Goal: Task Accomplishment & Management: Manage account settings

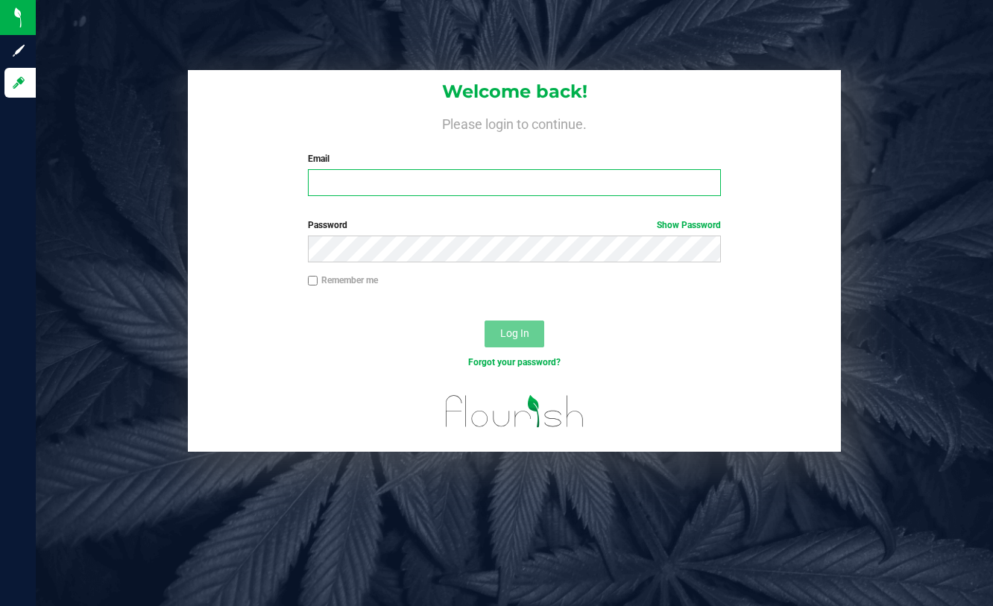
click at [453, 186] on input "Email" at bounding box center [514, 182] width 413 height 27
type input "[EMAIL_ADDRESS][DOMAIN_NAME]"
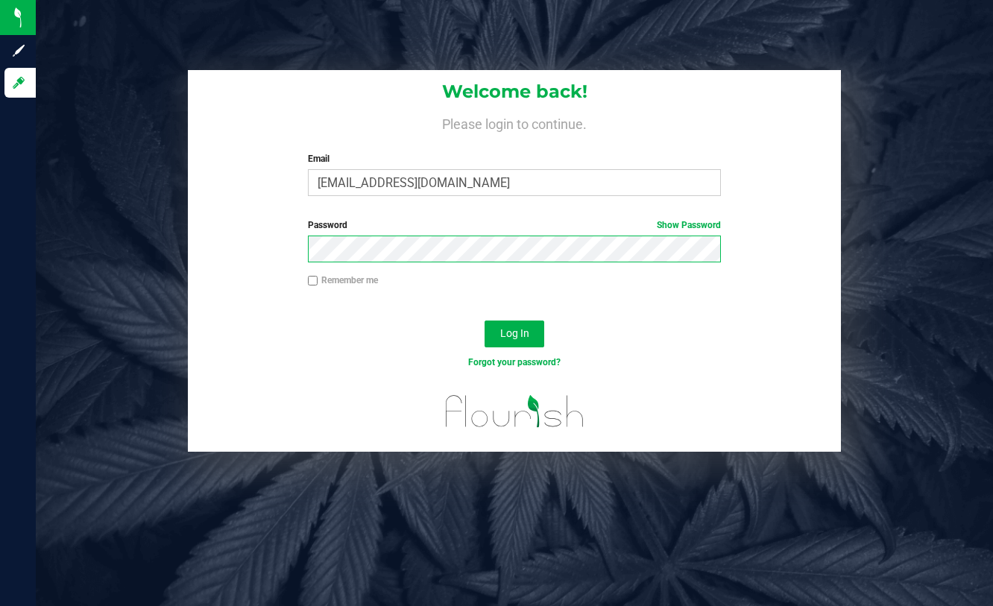
click at [485, 321] on button "Log In" at bounding box center [515, 334] width 60 height 27
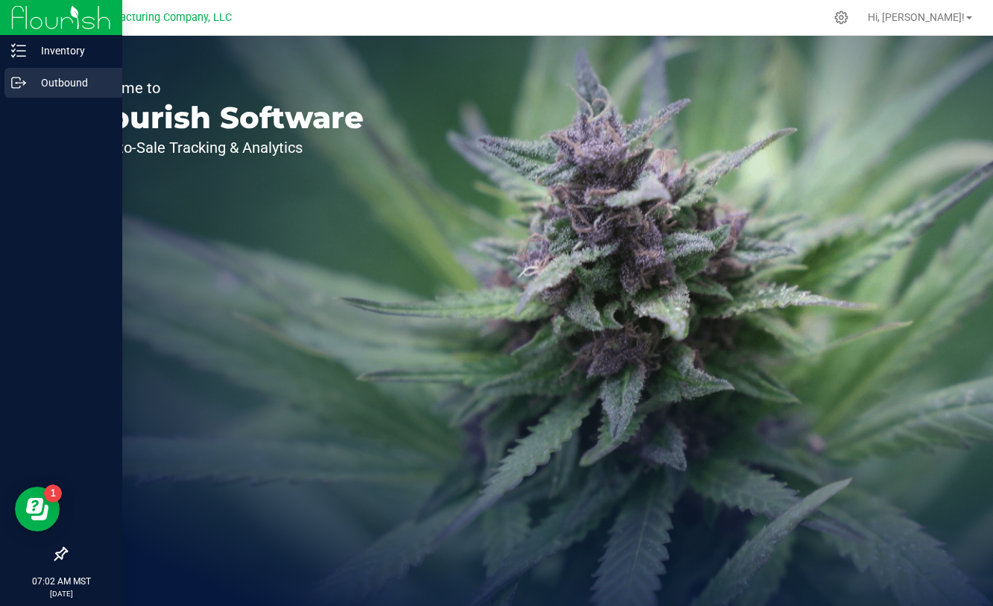
click at [33, 83] on p "Outbound" at bounding box center [70, 83] width 89 height 18
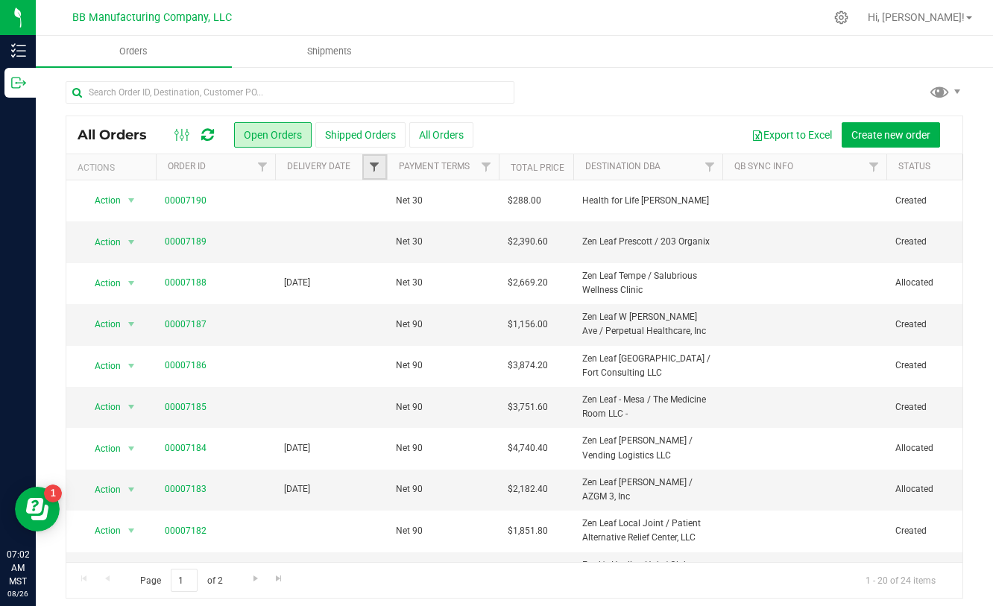
click at [373, 162] on span "Filter" at bounding box center [374, 167] width 12 height 12
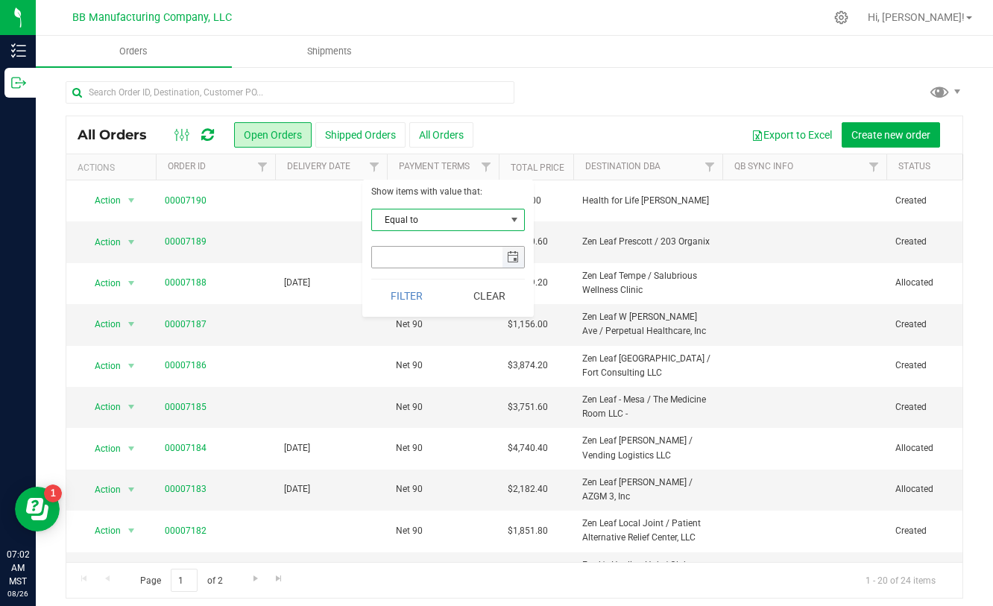
click at [517, 261] on span "select" at bounding box center [513, 257] width 12 height 12
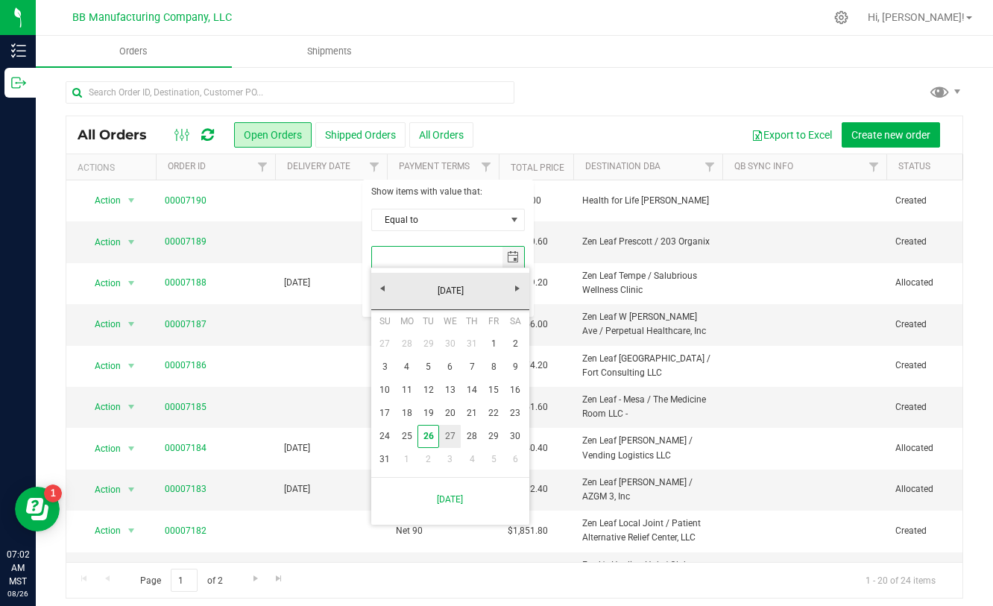
click at [451, 438] on link "27" at bounding box center [450, 436] width 22 height 23
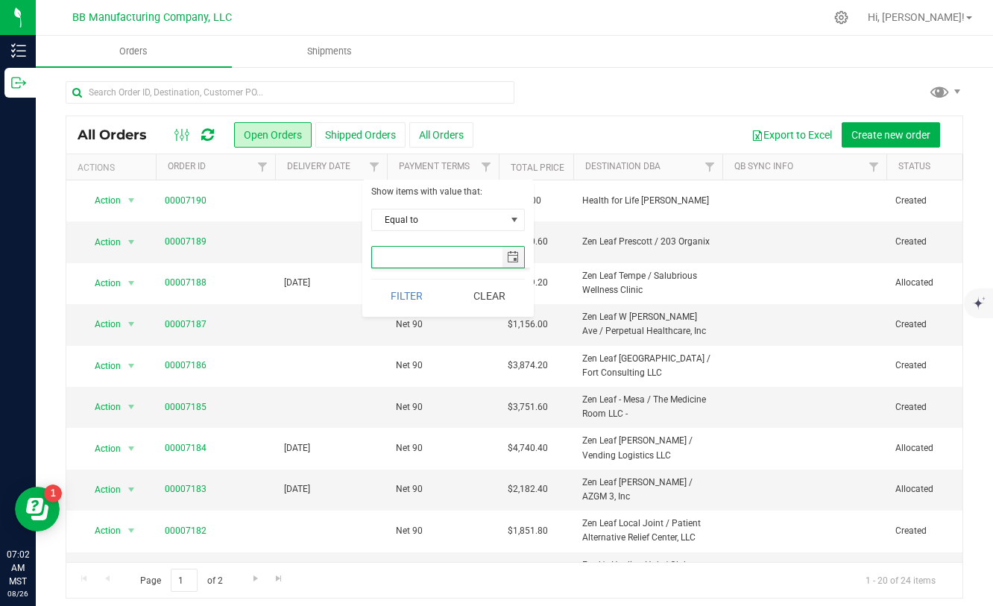
type input "[DATE]"
click at [406, 296] on button "Filter" at bounding box center [407, 296] width 72 height 33
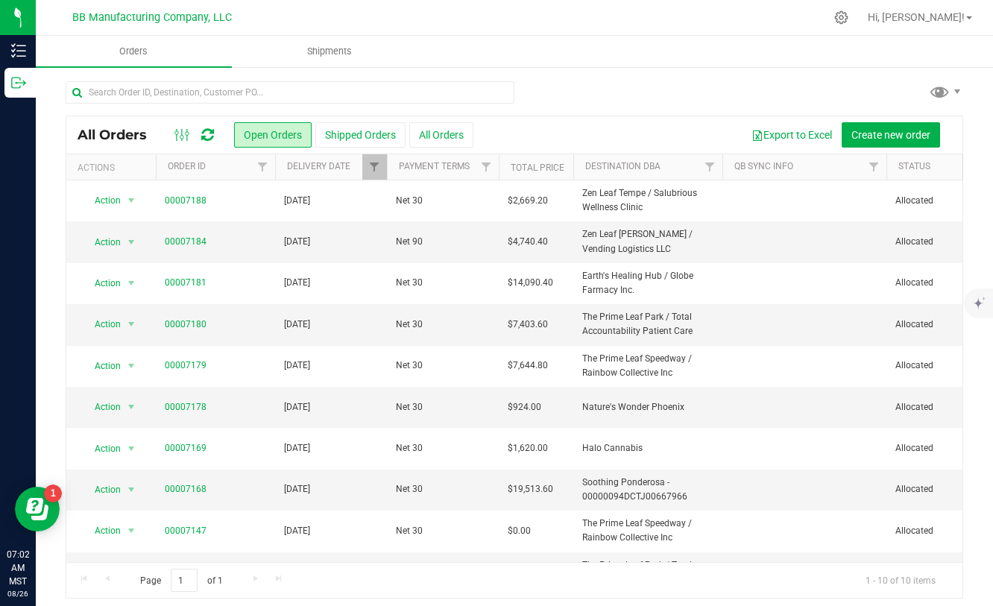
scroll to position [31, 0]
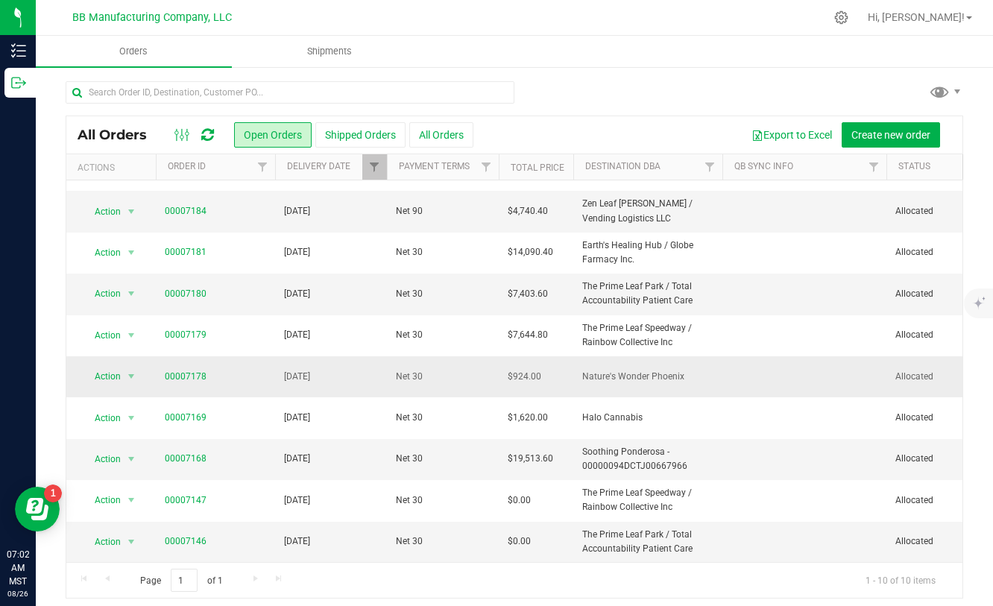
click at [465, 357] on td "Net 30" at bounding box center [443, 377] width 112 height 41
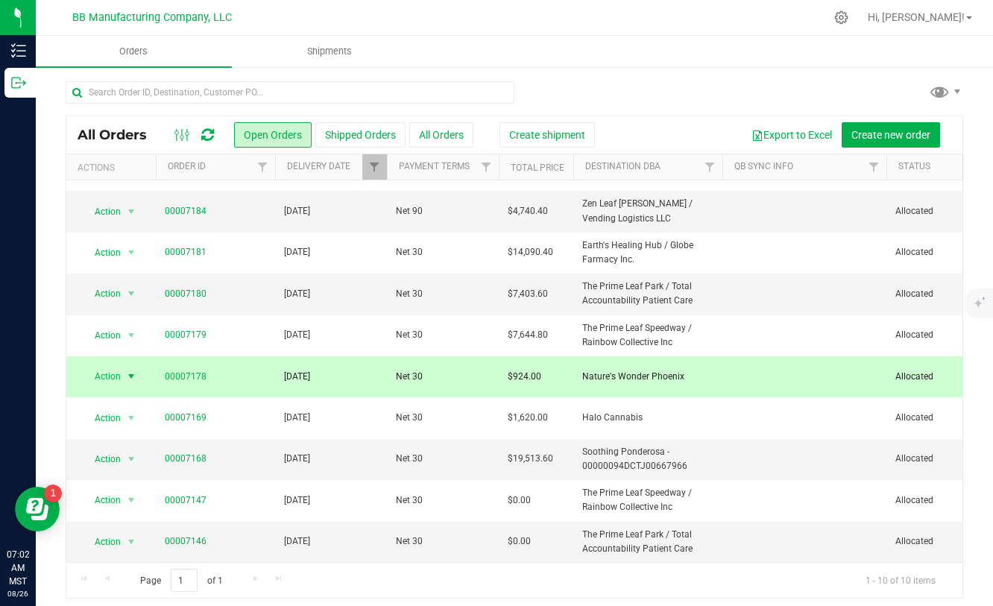
scroll to position [0, 0]
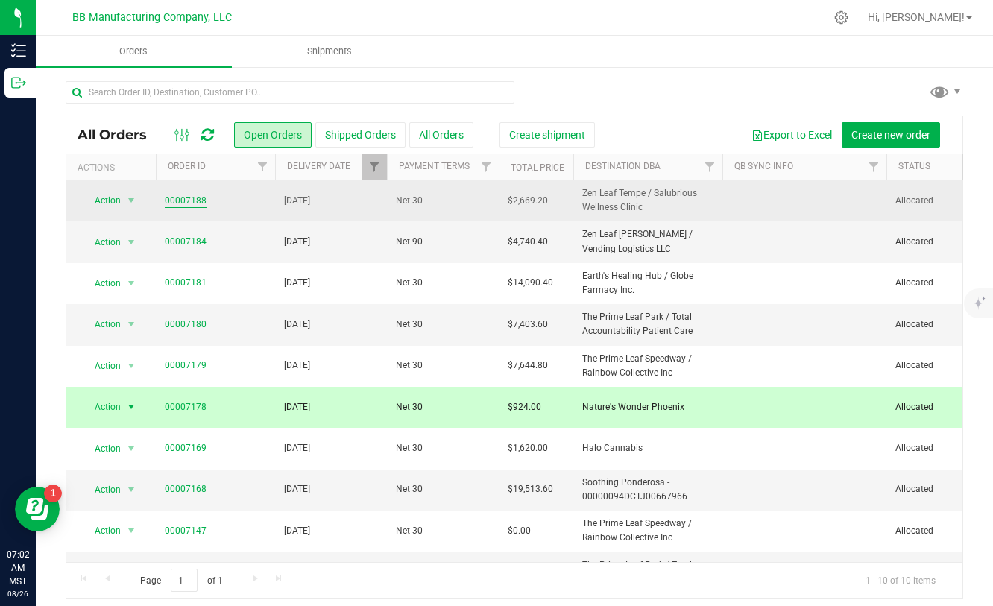
click at [177, 201] on link "00007188" at bounding box center [186, 201] width 42 height 14
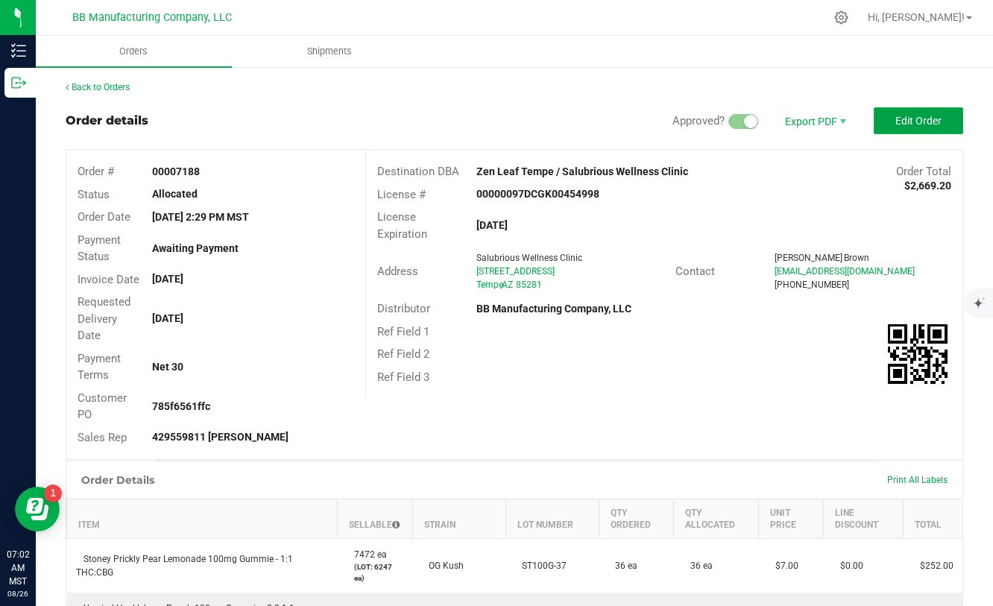
click at [921, 119] on span "Edit Order" at bounding box center [919, 121] width 46 height 12
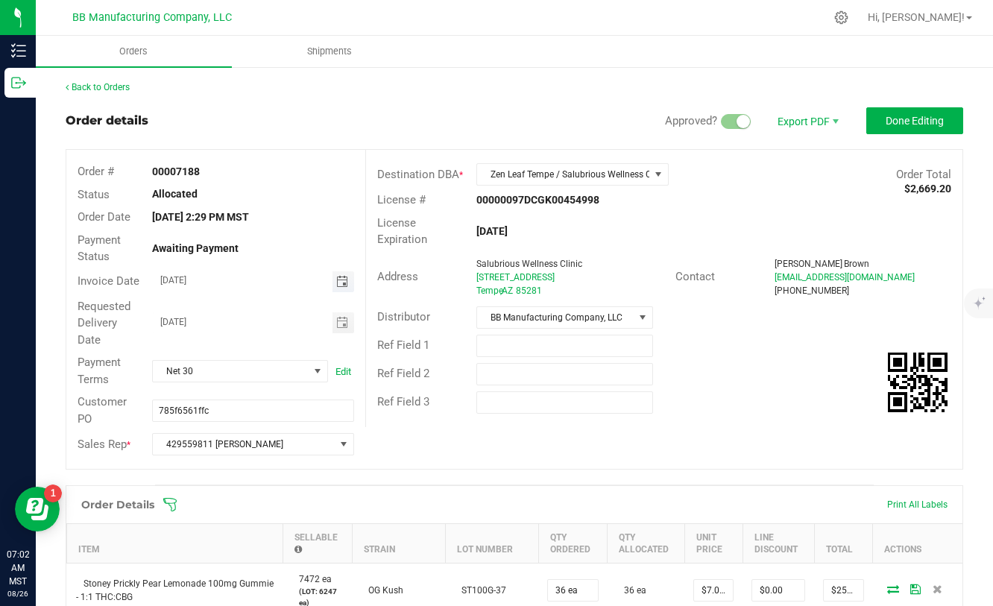
click at [340, 279] on span "Toggle calendar" at bounding box center [342, 282] width 12 height 12
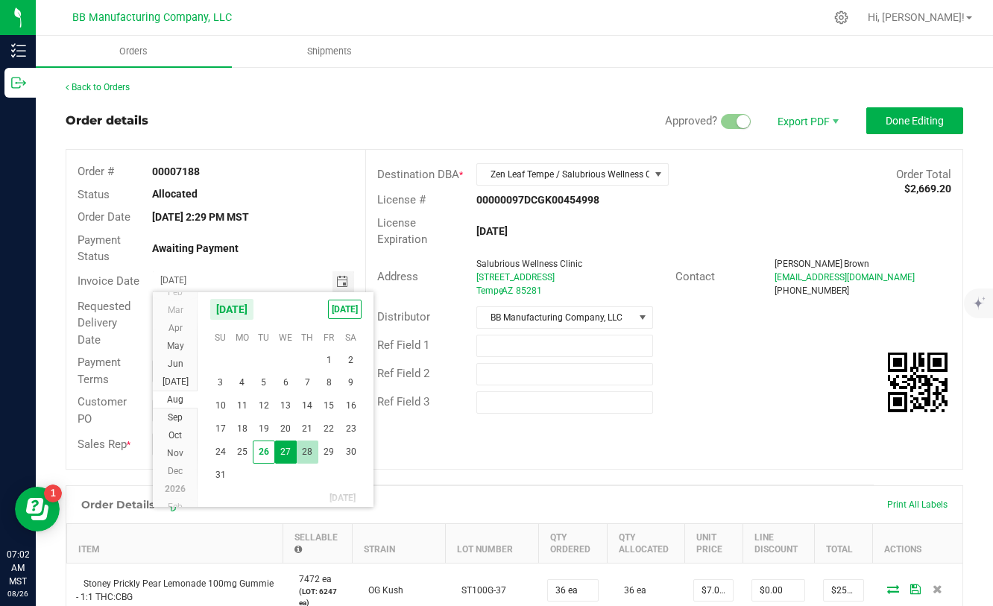
click at [304, 449] on span "28" at bounding box center [308, 452] width 22 height 23
type input "[DATE]"
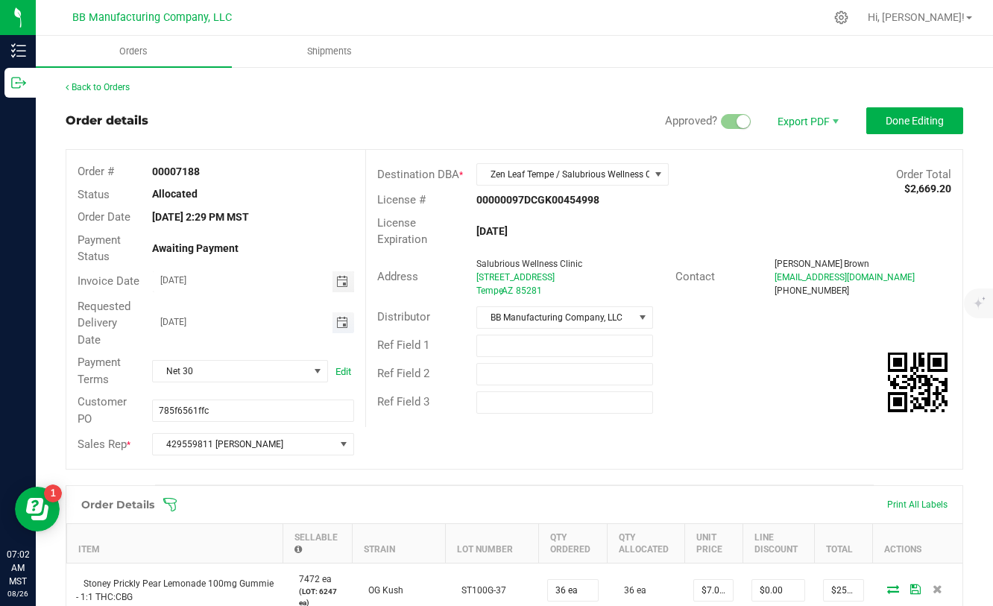
click at [345, 327] on span "Toggle calendar" at bounding box center [342, 323] width 12 height 12
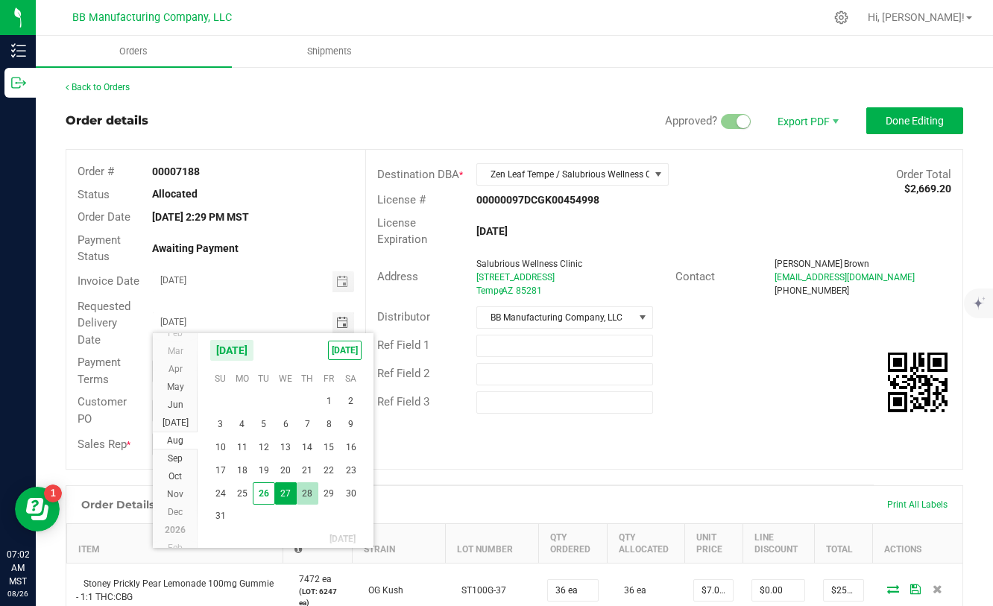
click at [309, 500] on span "28" at bounding box center [308, 494] width 22 height 23
type input "[DATE]"
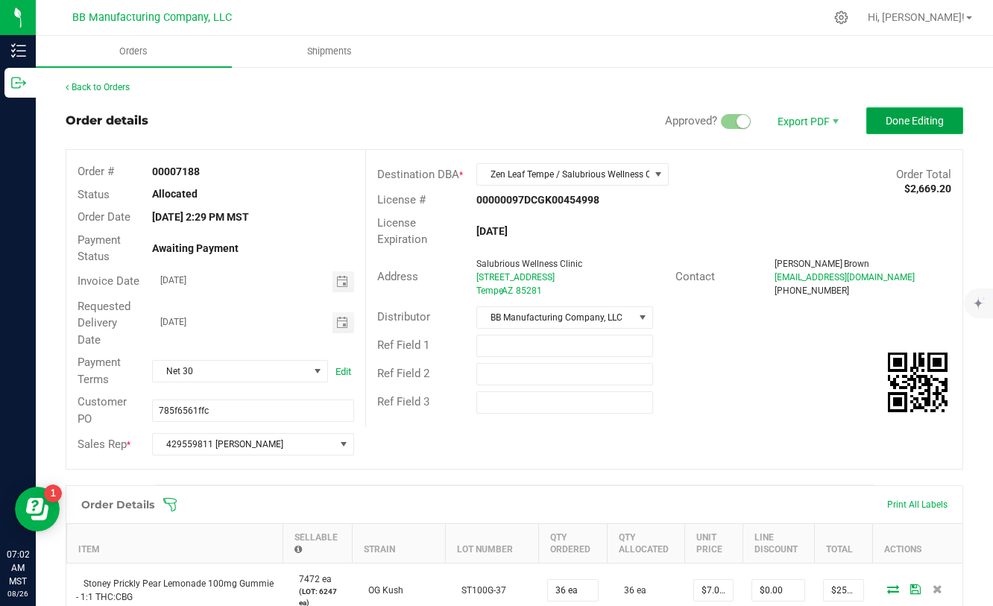
click at [925, 129] on button "Done Editing" at bounding box center [915, 120] width 97 height 27
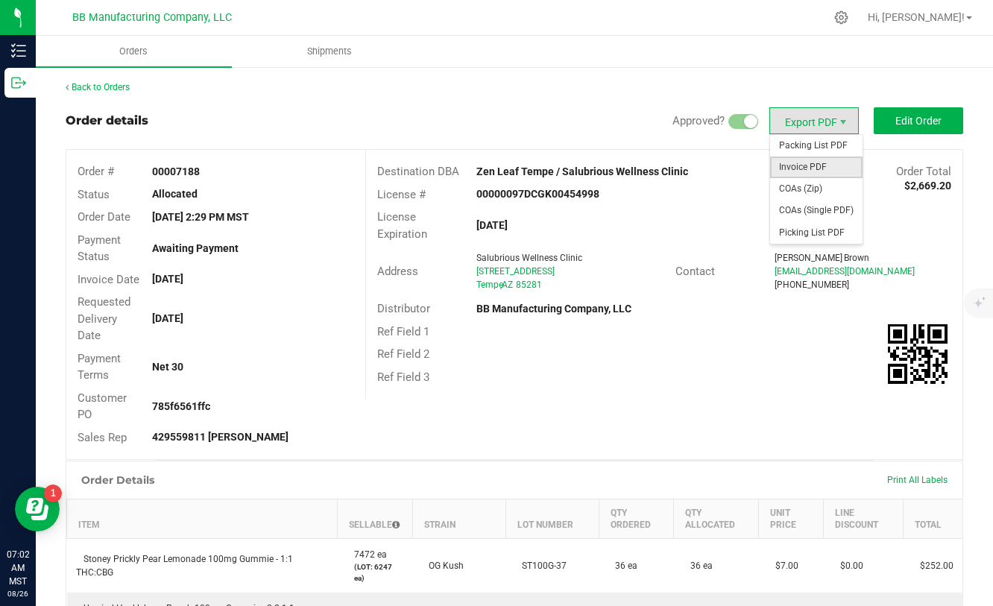
click at [802, 174] on span "Invoice PDF" at bounding box center [816, 168] width 92 height 22
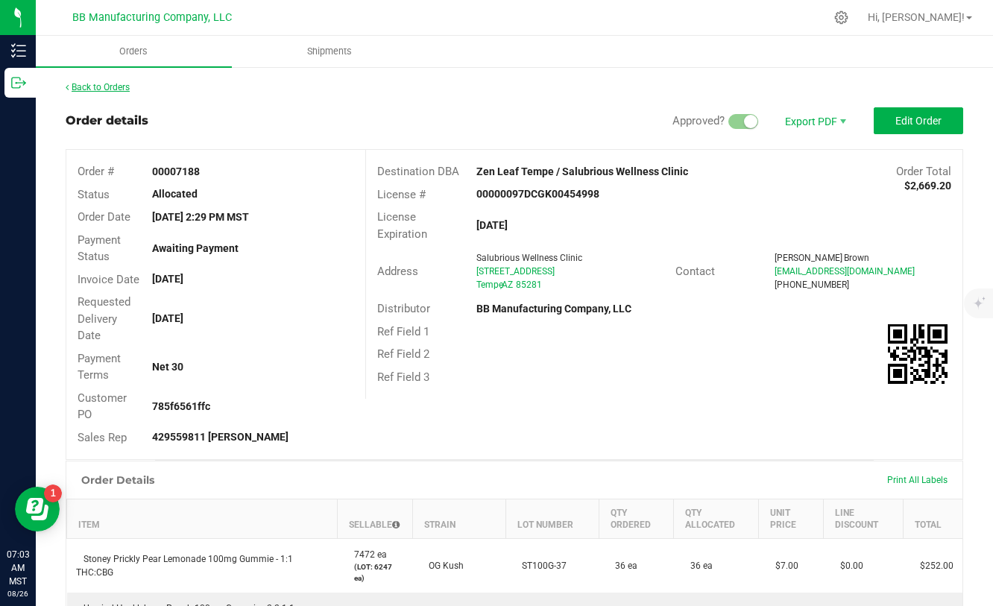
click at [110, 87] on link "Back to Orders" at bounding box center [98, 87] width 64 height 10
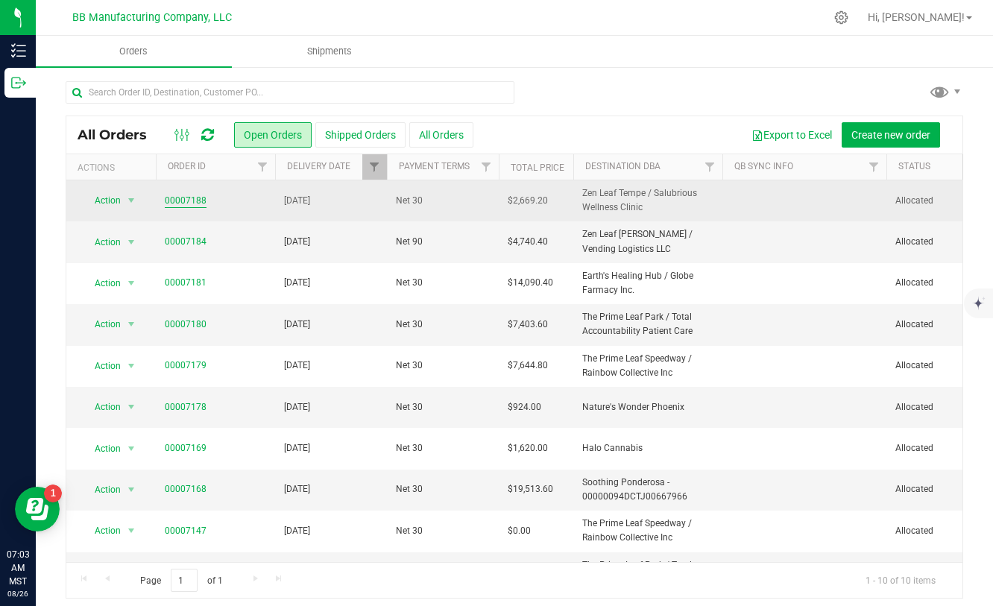
click at [197, 200] on link "00007188" at bounding box center [186, 201] width 42 height 14
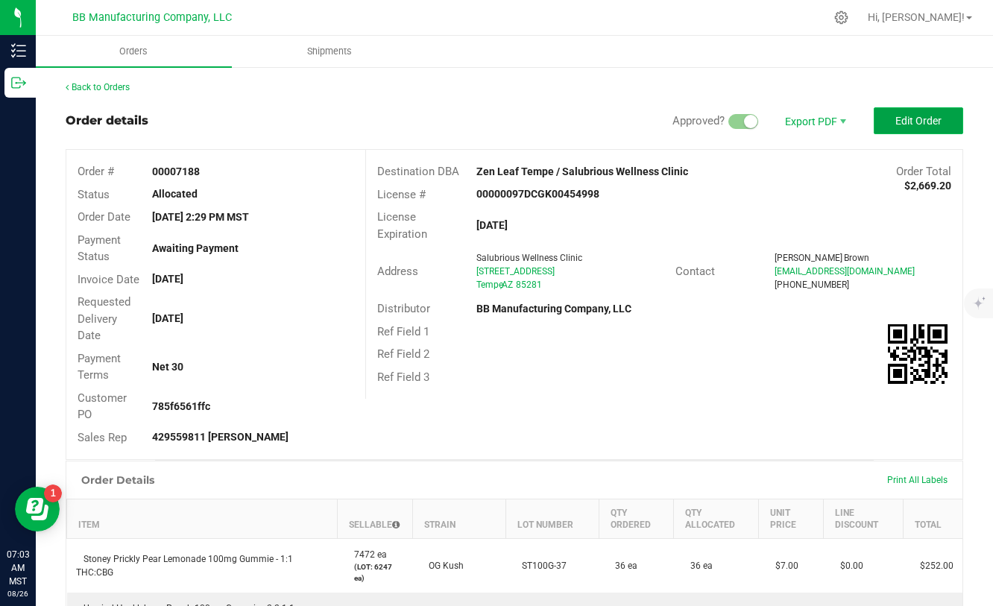
click at [956, 116] on button "Edit Order" at bounding box center [918, 120] width 89 height 27
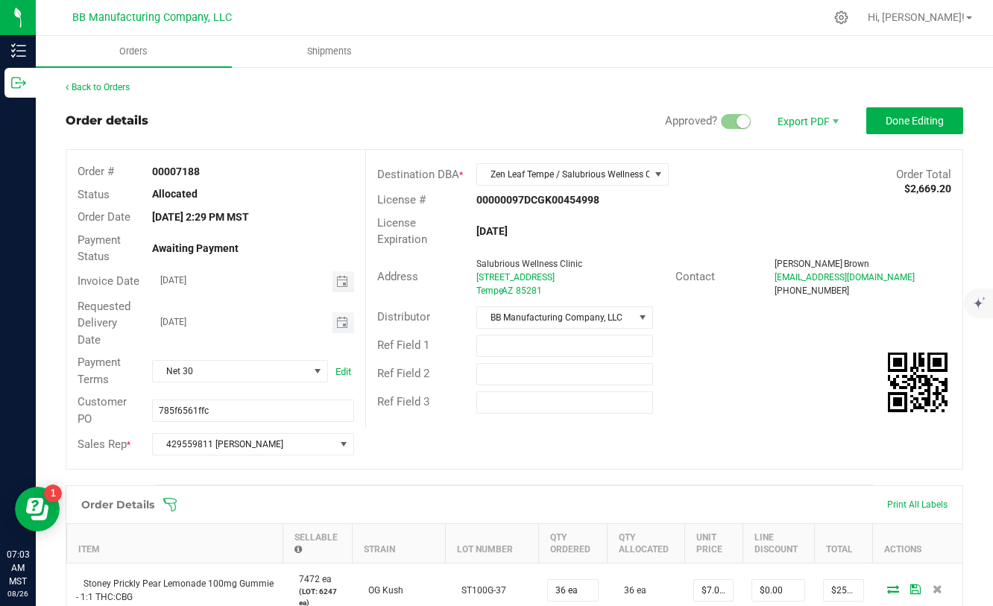
click at [335, 317] on span "Toggle calendar" at bounding box center [344, 322] width 22 height 21
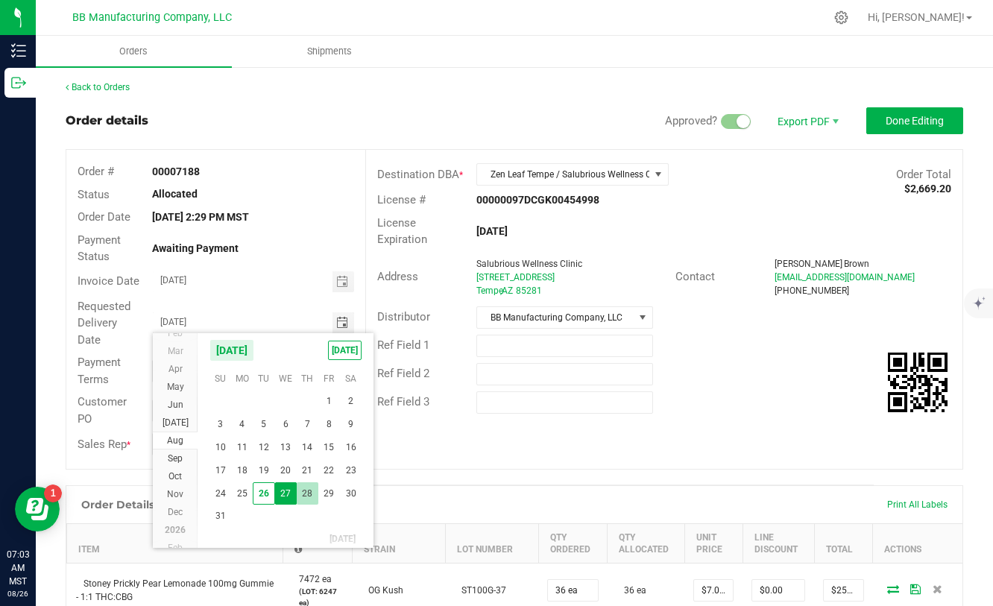
click at [311, 494] on span "28" at bounding box center [308, 494] width 22 height 23
type input "[DATE]"
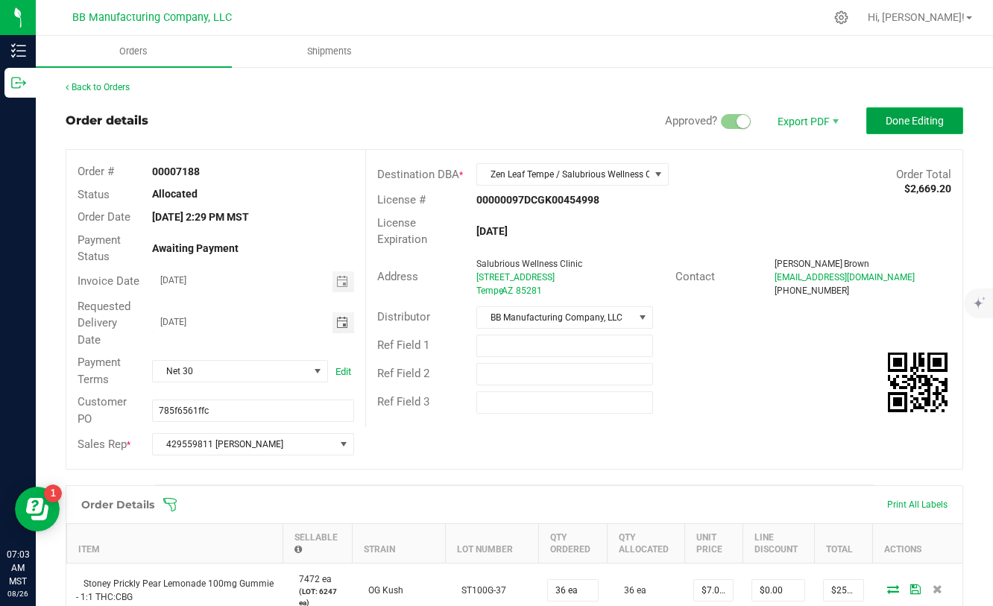
click at [899, 127] on button "Done Editing" at bounding box center [915, 120] width 97 height 27
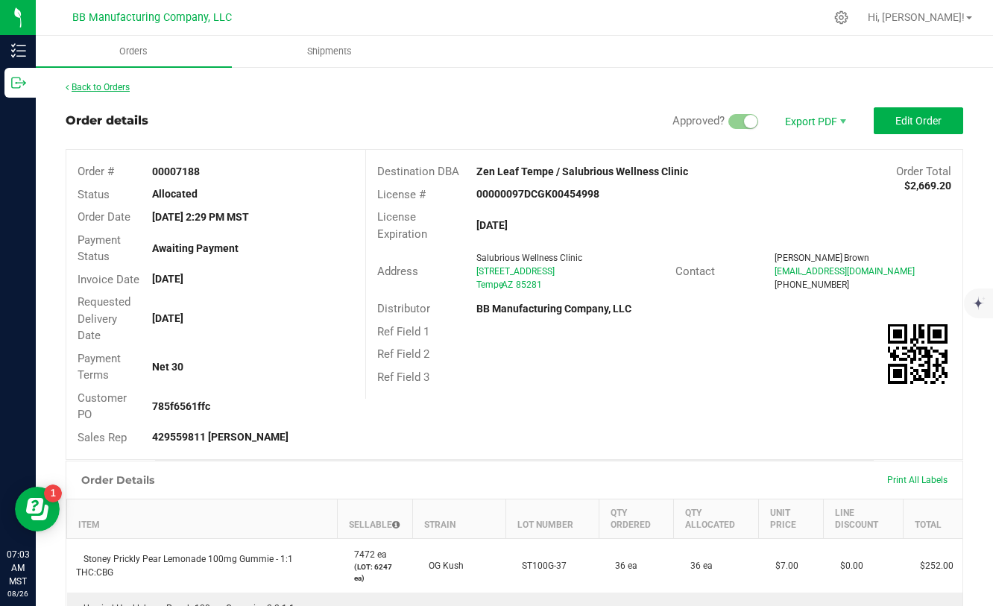
click at [109, 90] on link "Back to Orders" at bounding box center [98, 87] width 64 height 10
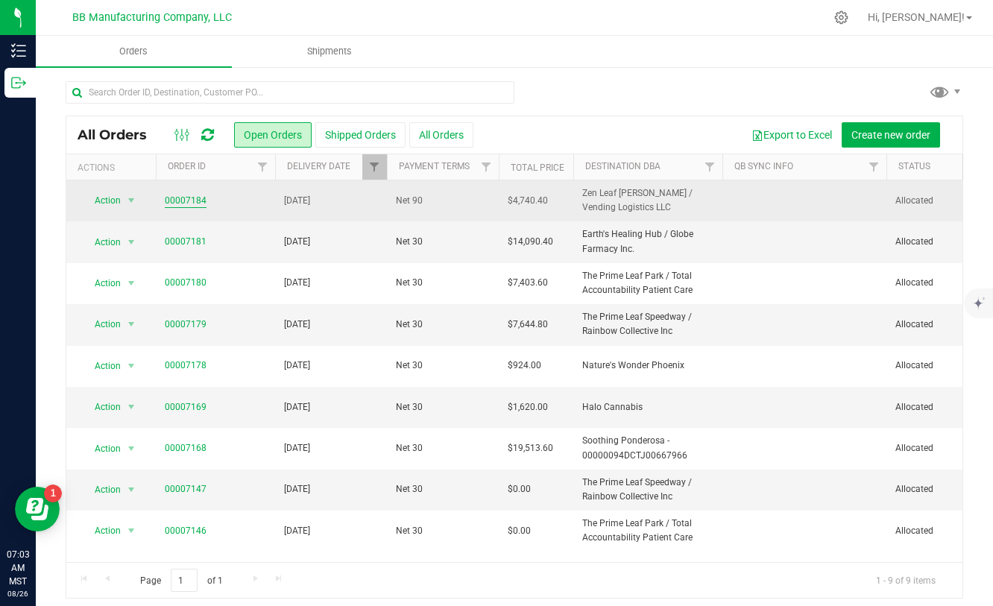
click at [186, 204] on link "00007184" at bounding box center [186, 201] width 42 height 14
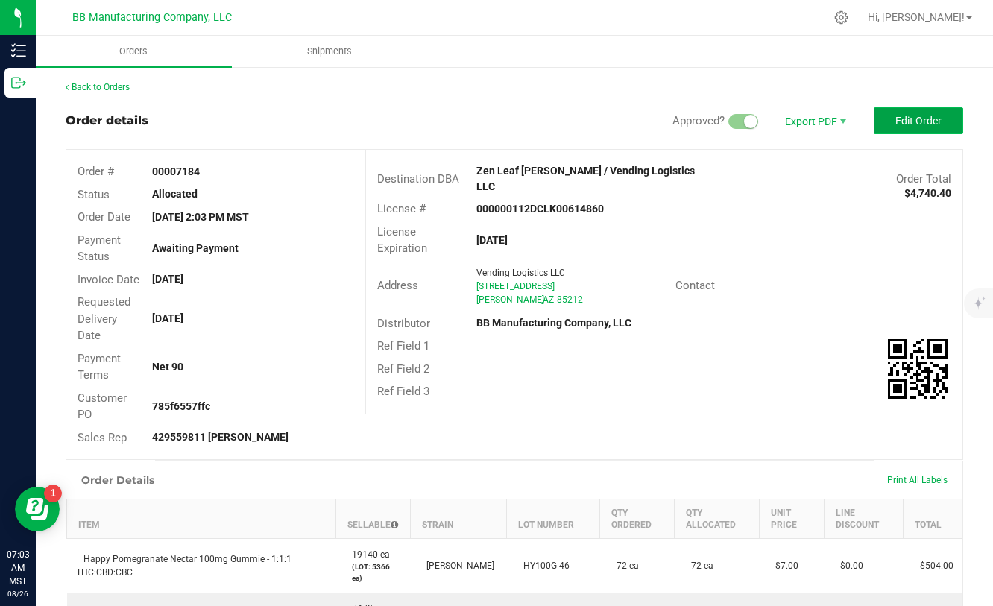
click at [899, 122] on span "Edit Order" at bounding box center [919, 121] width 46 height 12
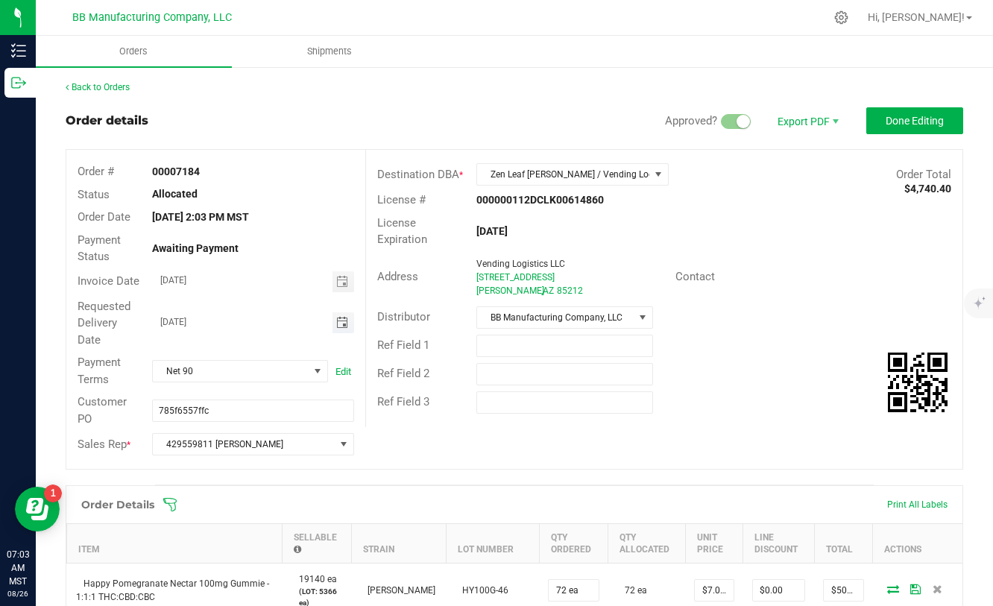
click at [347, 324] on span "Toggle calendar" at bounding box center [342, 323] width 12 height 12
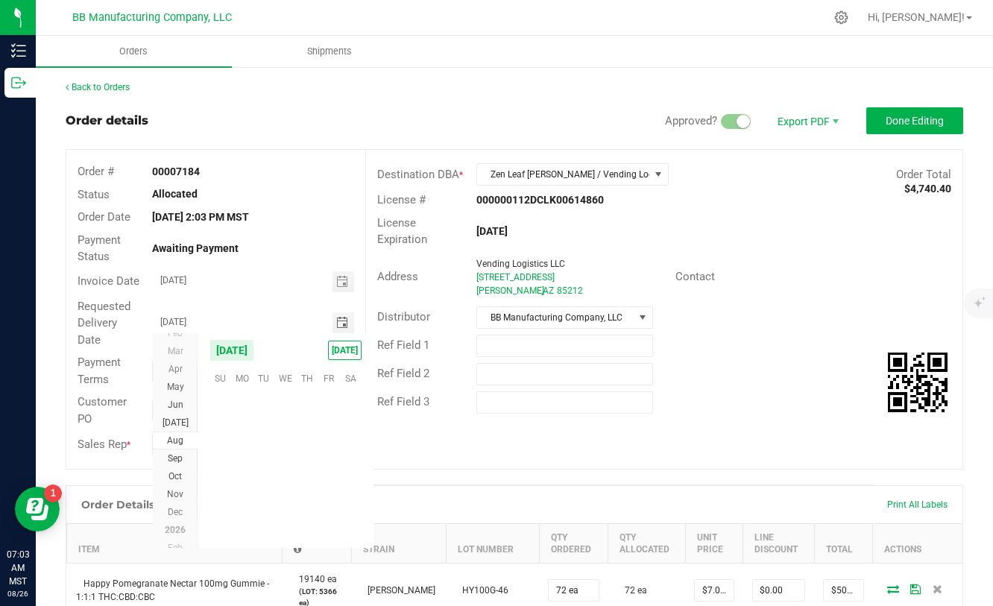
scroll to position [241718, 0]
click at [312, 494] on span "28" at bounding box center [308, 494] width 22 height 23
type input "[DATE]"
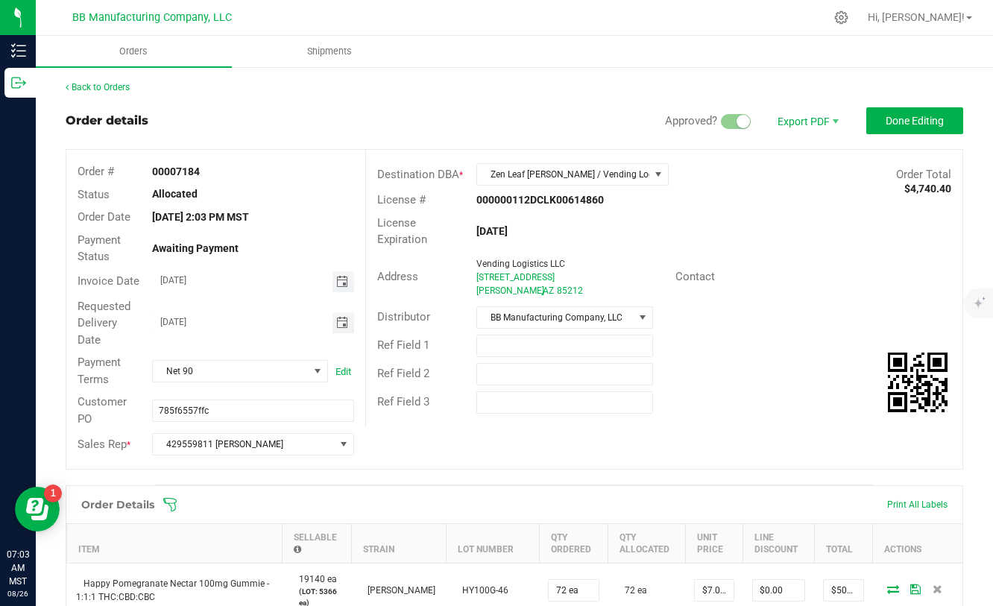
click at [348, 277] on span "Toggle calendar" at bounding box center [342, 282] width 12 height 12
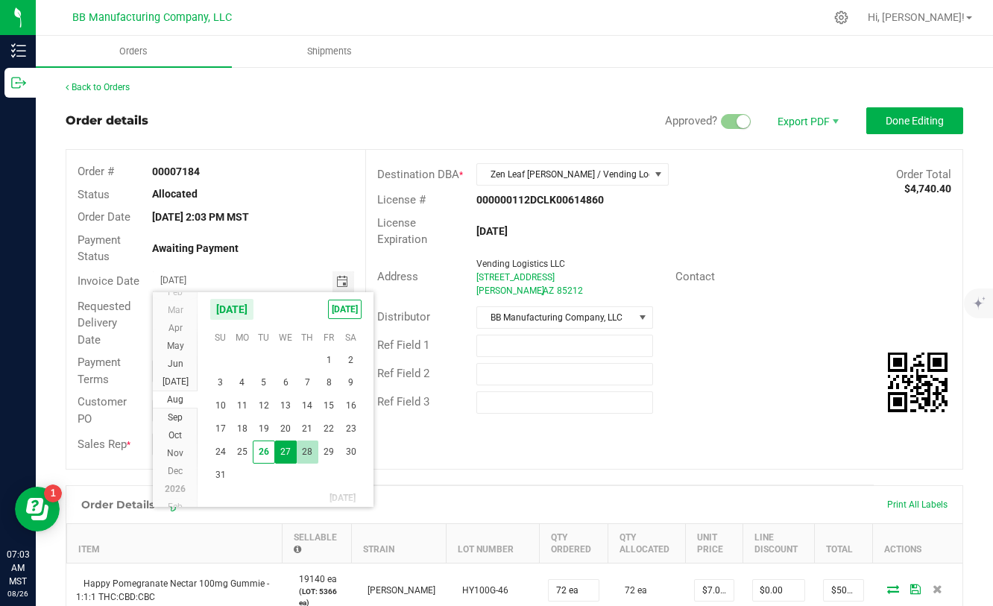
click at [315, 461] on span "28" at bounding box center [308, 452] width 22 height 23
type input "[DATE]"
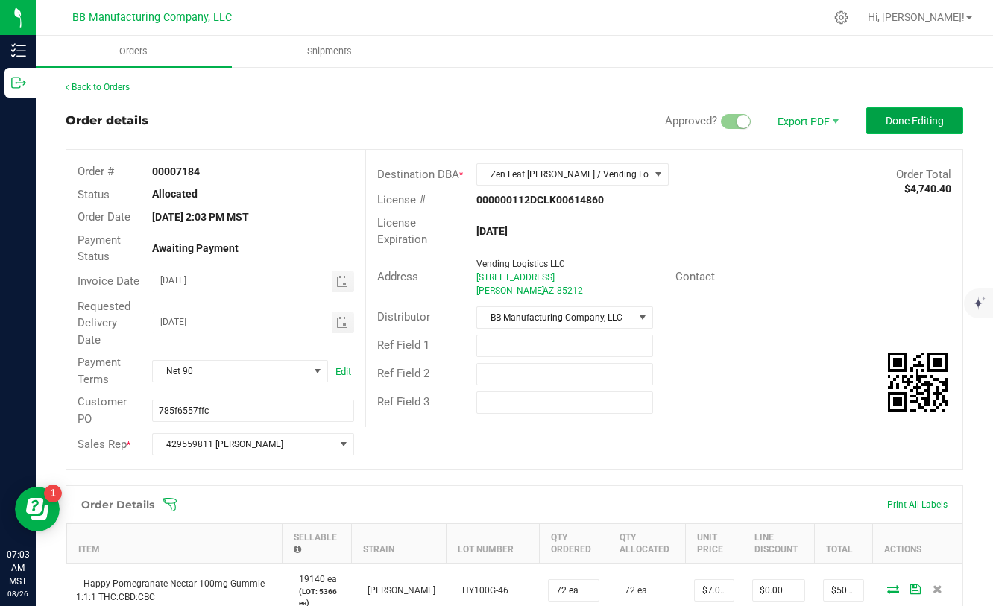
click at [952, 124] on button "Done Editing" at bounding box center [915, 120] width 97 height 27
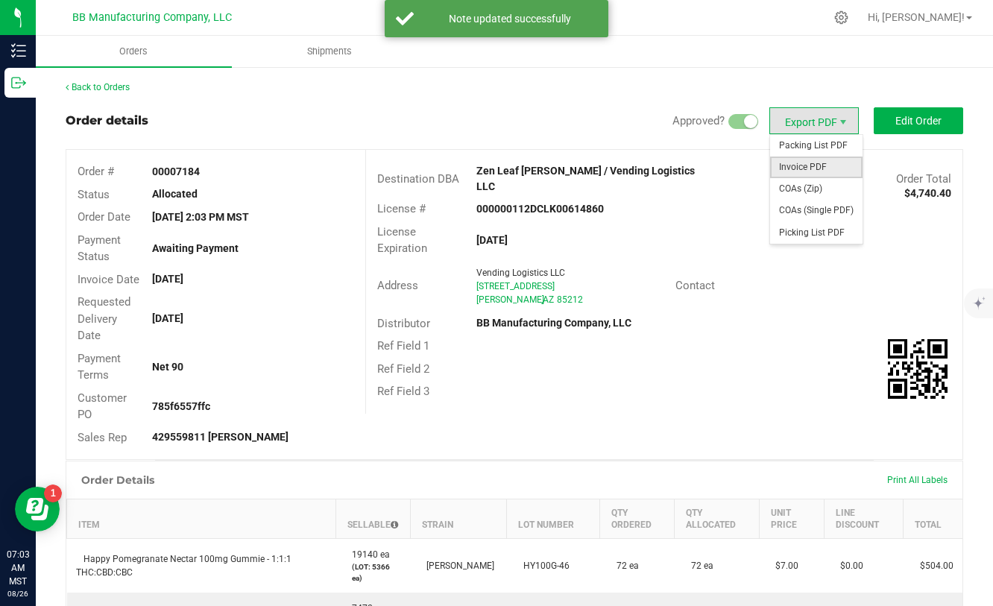
click at [805, 170] on span "Invoice PDF" at bounding box center [816, 168] width 92 height 22
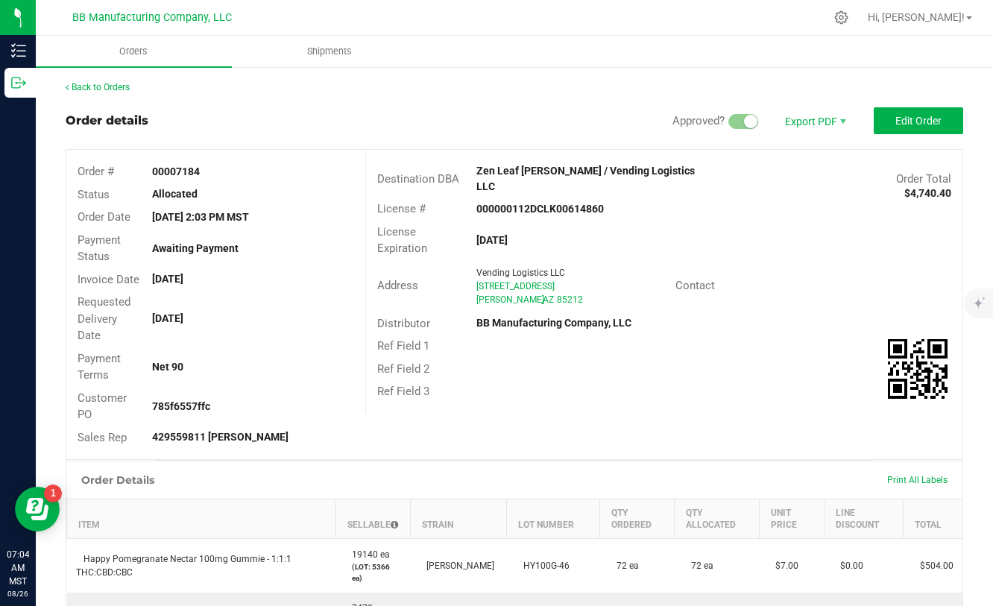
click at [129, 93] on div "Back to Orders" at bounding box center [515, 87] width 898 height 13
click at [127, 89] on link "Back to Orders" at bounding box center [98, 87] width 64 height 10
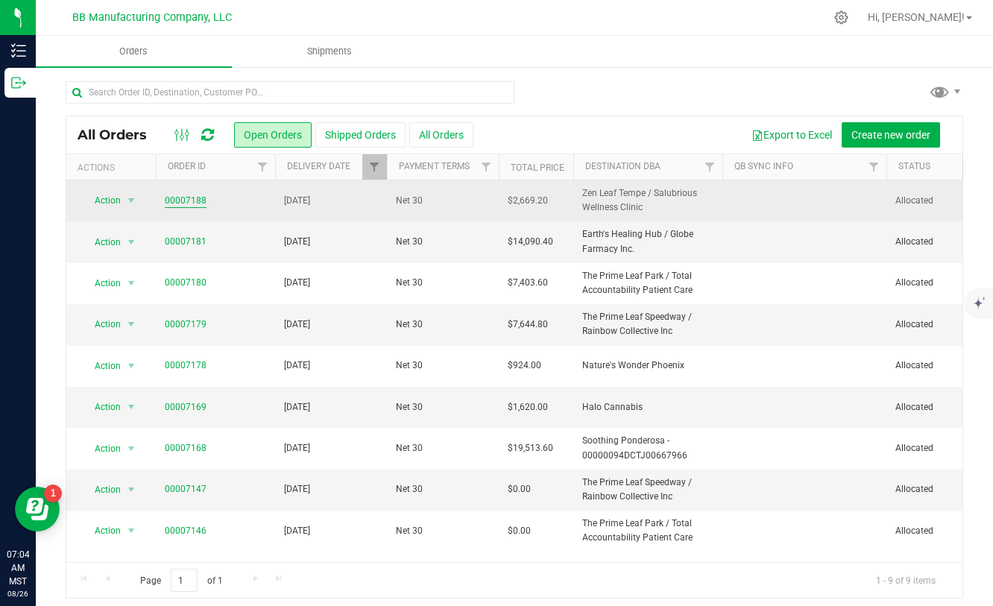
click at [187, 201] on link "00007188" at bounding box center [186, 201] width 42 height 14
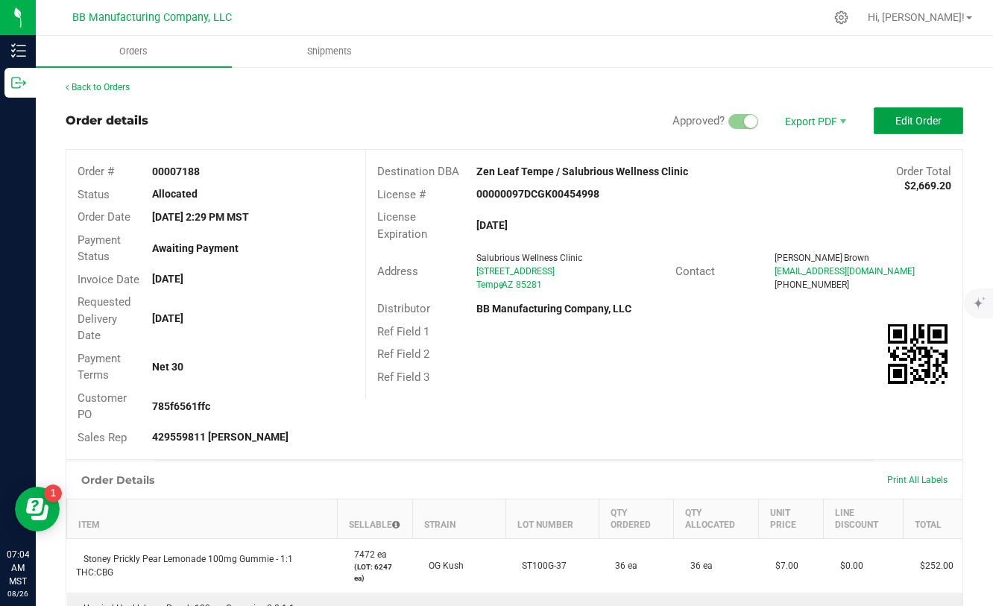
click at [896, 113] on button "Edit Order" at bounding box center [918, 120] width 89 height 27
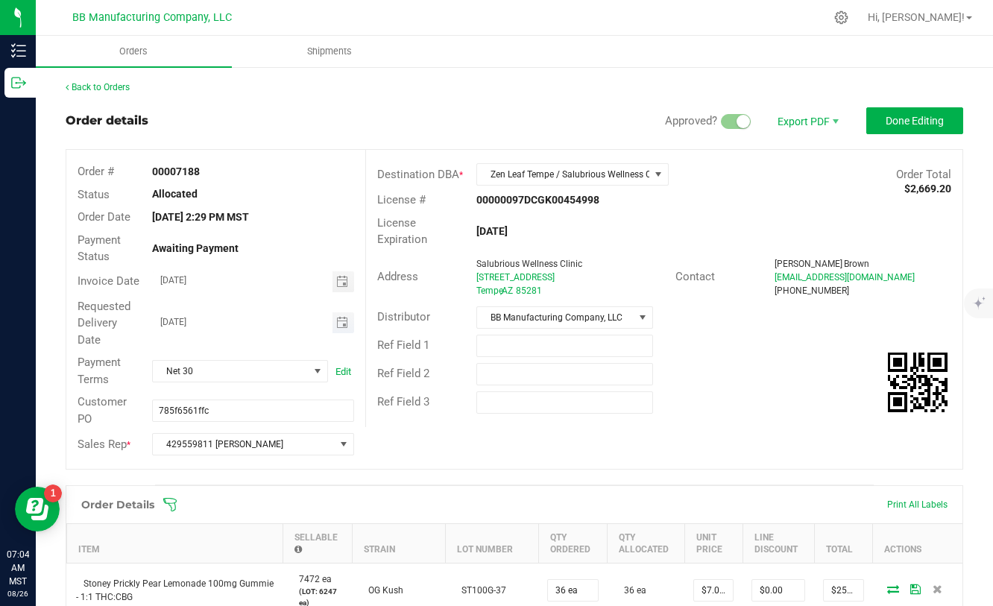
click at [349, 326] on span "Toggle calendar" at bounding box center [344, 322] width 22 height 21
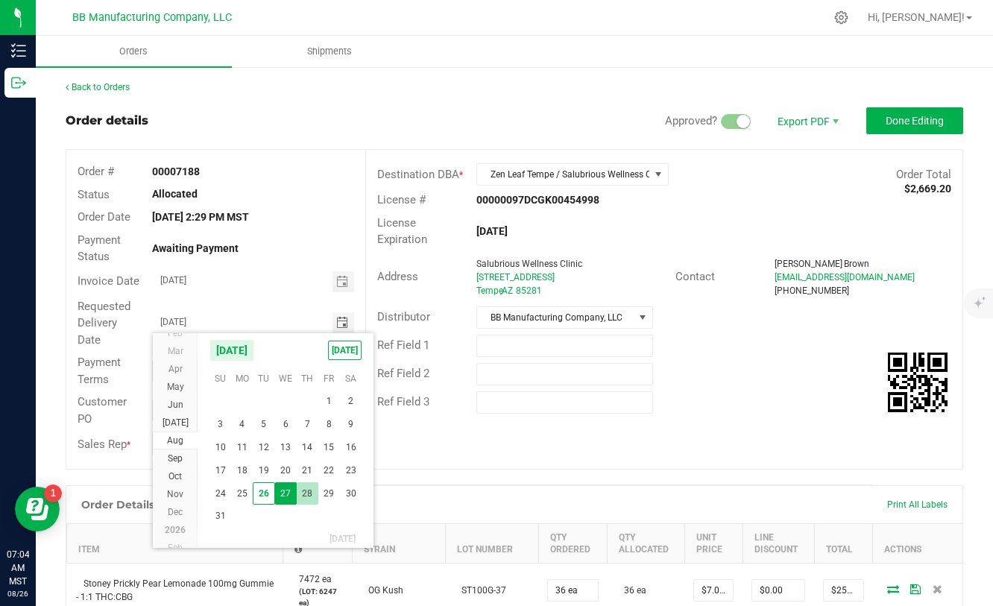
click at [308, 498] on span "28" at bounding box center [308, 494] width 22 height 23
type input "[DATE]"
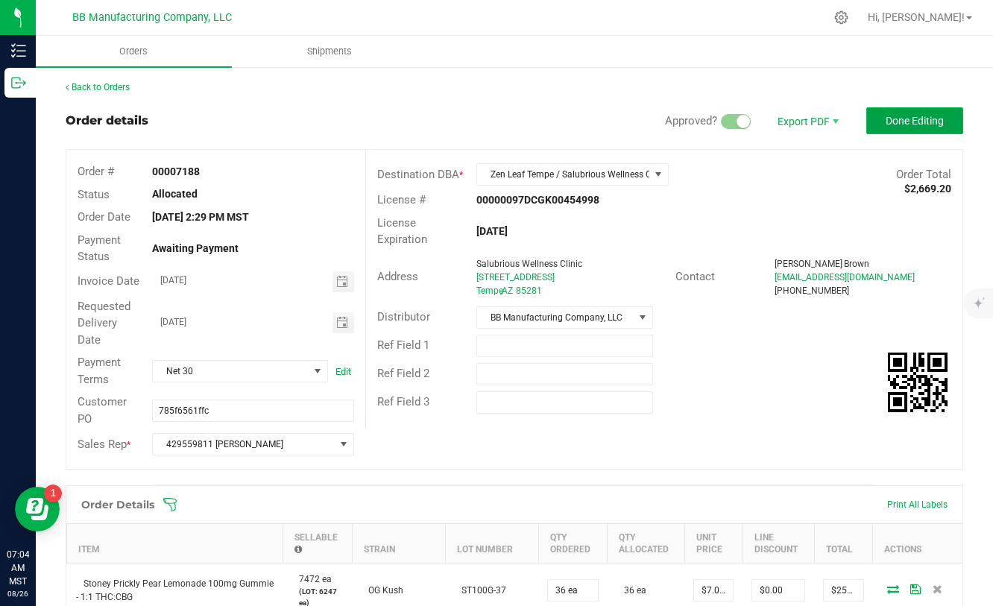
click at [899, 116] on span "Done Editing" at bounding box center [915, 121] width 58 height 12
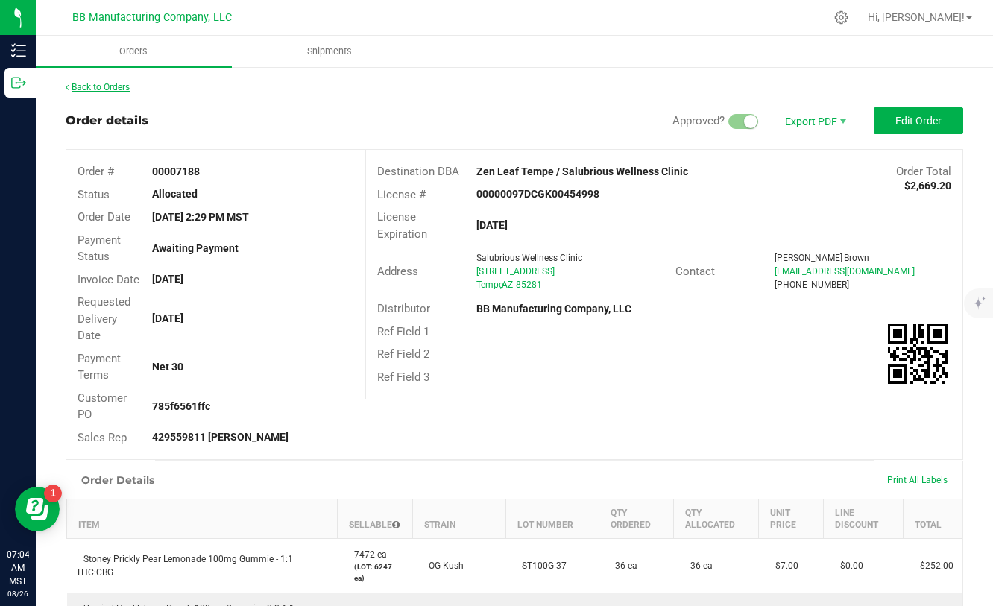
click at [95, 91] on link "Back to Orders" at bounding box center [98, 87] width 64 height 10
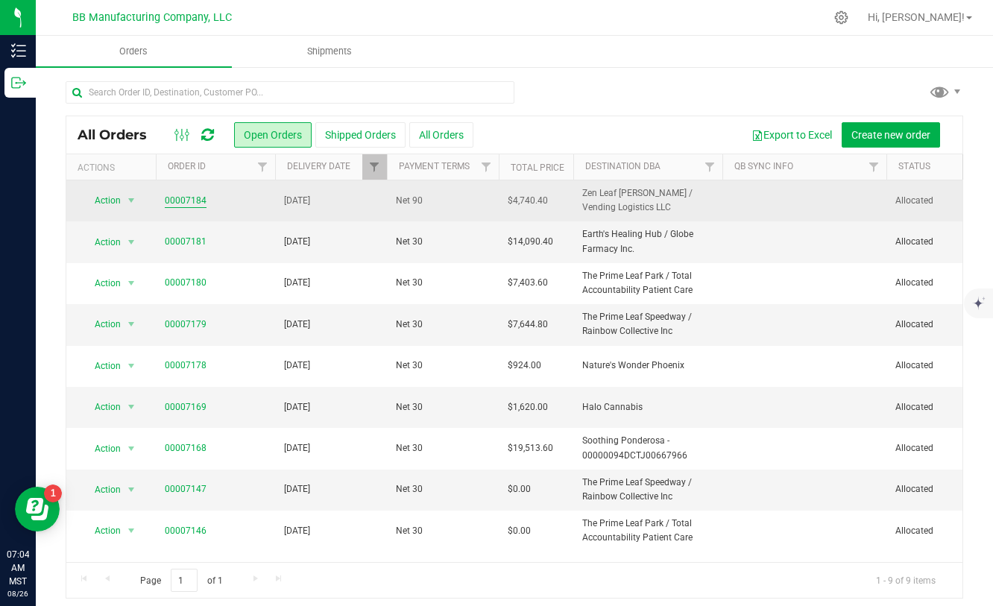
click at [199, 201] on link "00007184" at bounding box center [186, 201] width 42 height 14
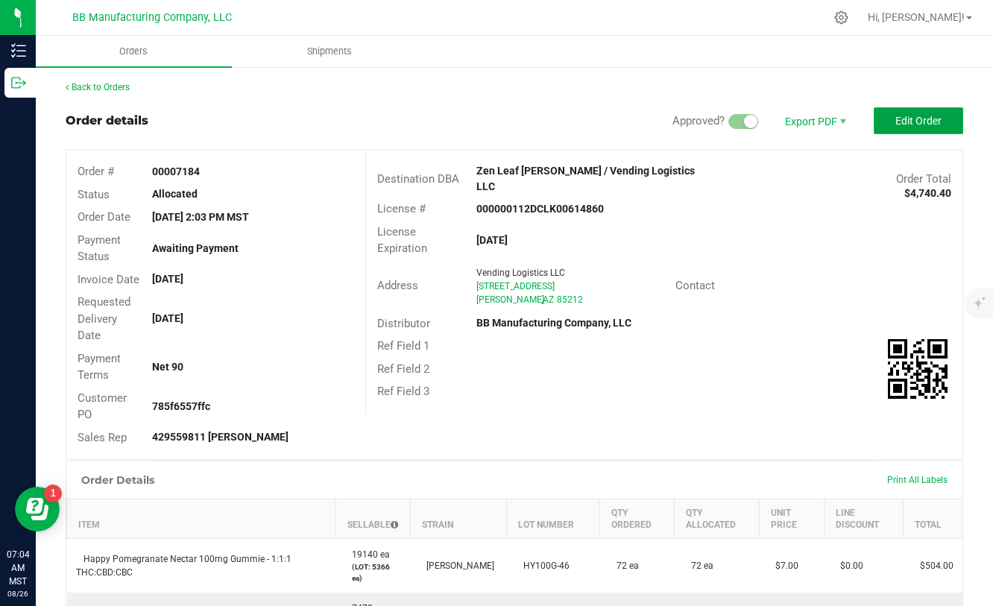
click at [891, 128] on button "Edit Order" at bounding box center [918, 120] width 89 height 27
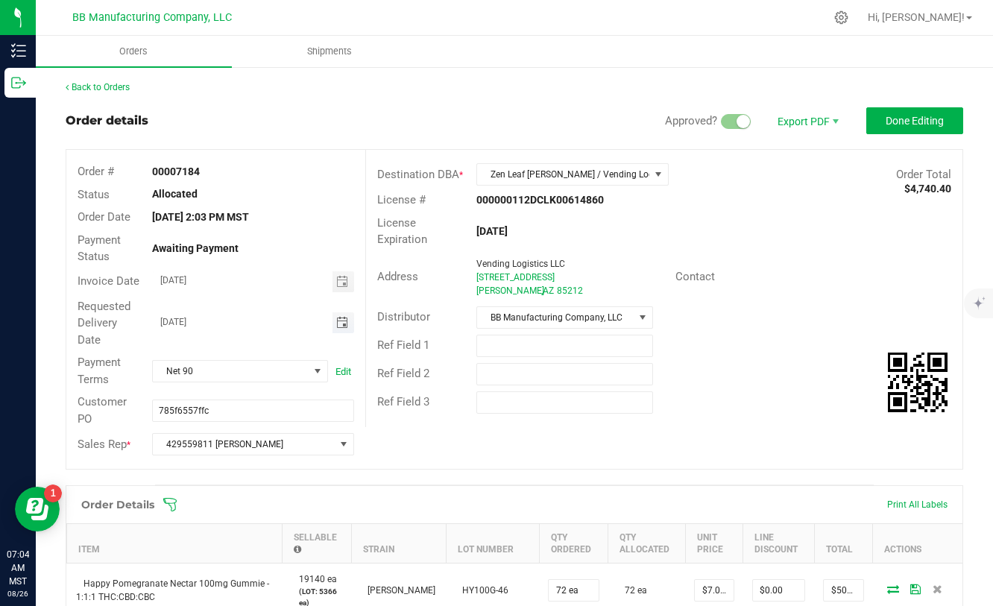
click at [339, 325] on span "Toggle calendar" at bounding box center [342, 323] width 12 height 12
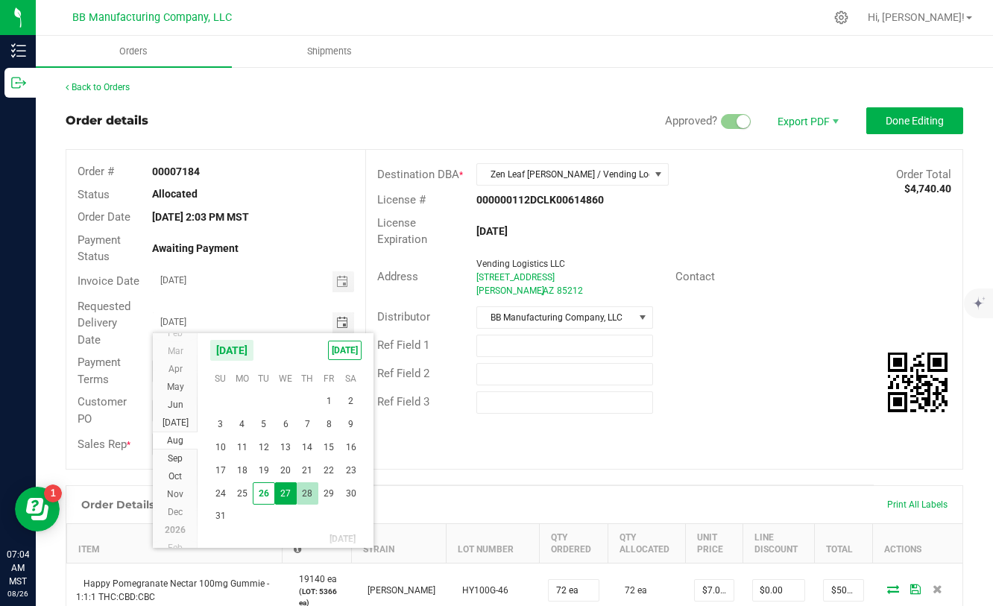
click at [308, 497] on span "28" at bounding box center [308, 494] width 22 height 23
type input "[DATE]"
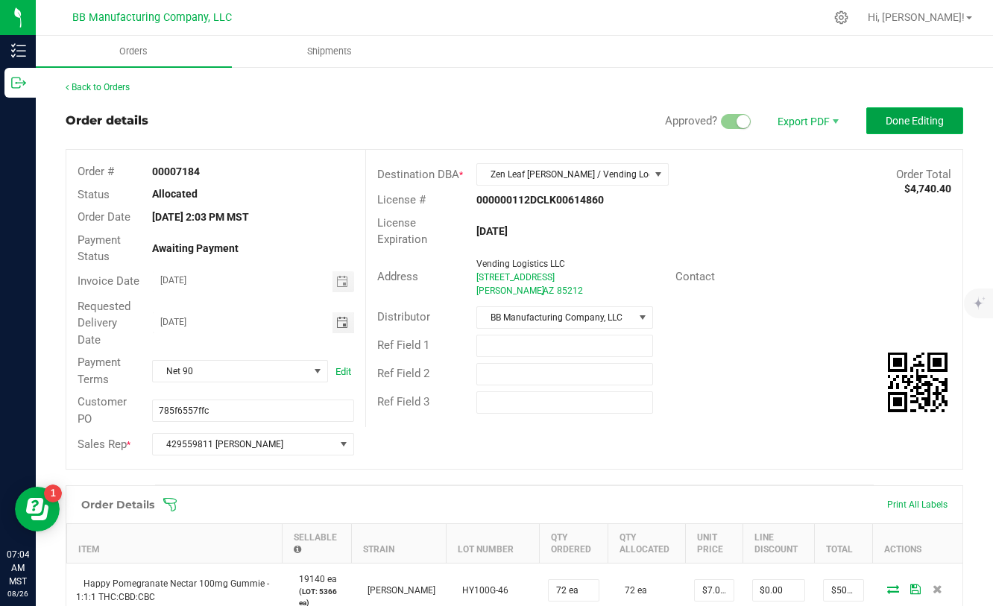
click at [924, 125] on span "Done Editing" at bounding box center [915, 121] width 58 height 12
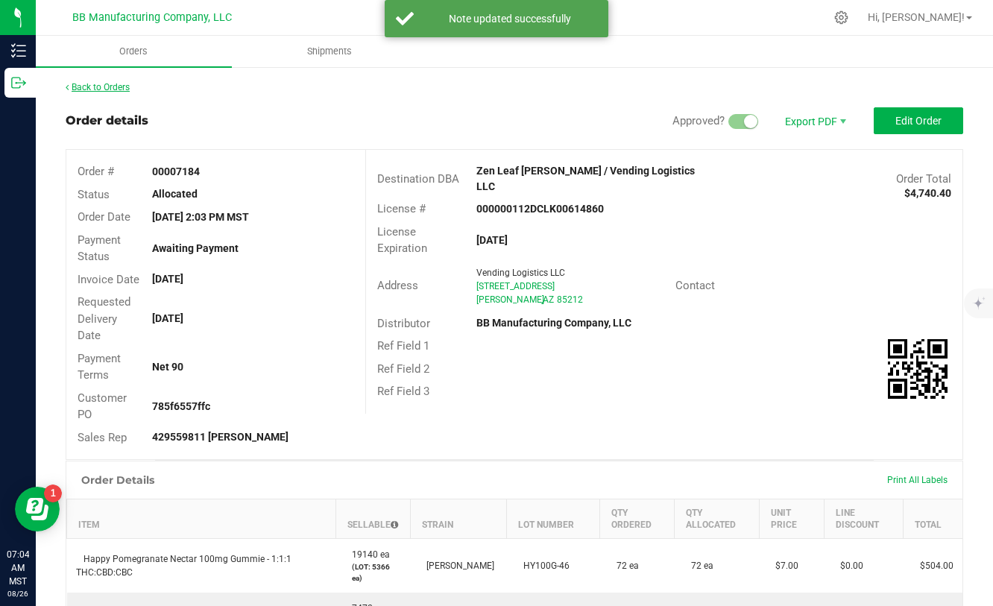
click at [107, 89] on link "Back to Orders" at bounding box center [98, 87] width 64 height 10
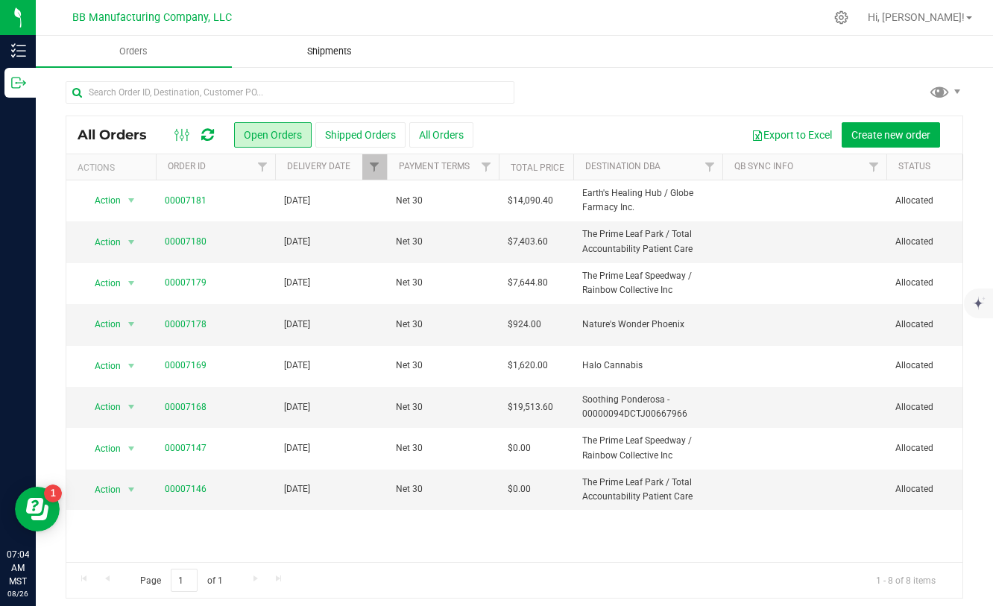
click at [342, 58] on uib-tab-heading "Shipments" at bounding box center [330, 52] width 195 height 30
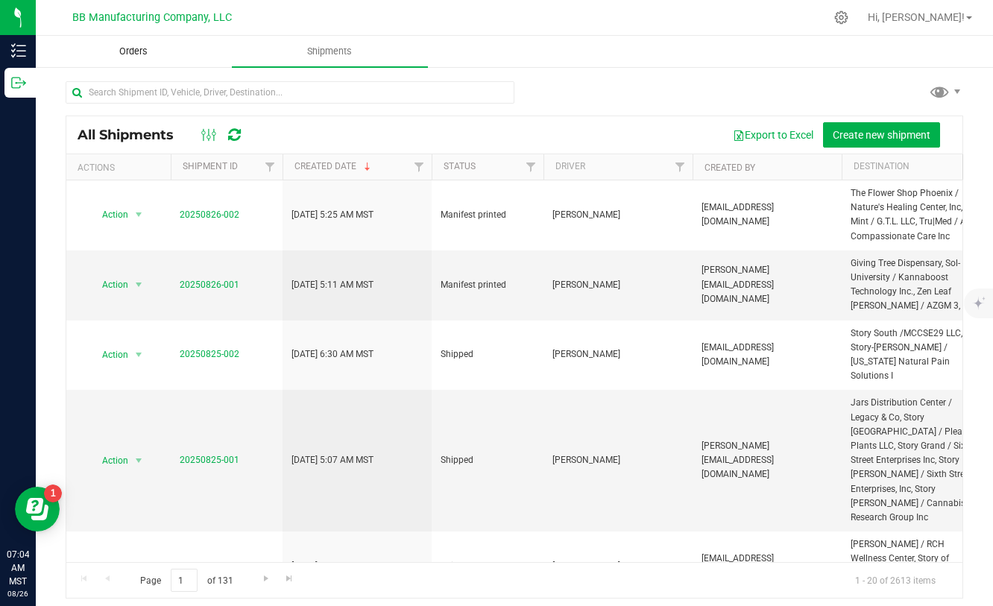
click at [143, 50] on span "Orders" at bounding box center [133, 51] width 69 height 13
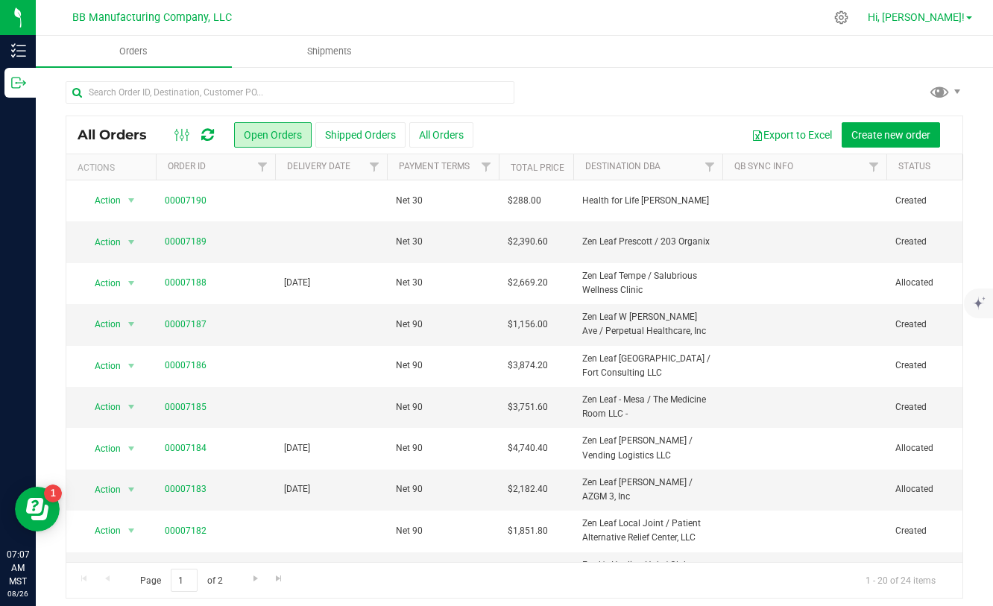
click at [929, 11] on span "Hi, [PERSON_NAME]!" at bounding box center [916, 17] width 97 height 12
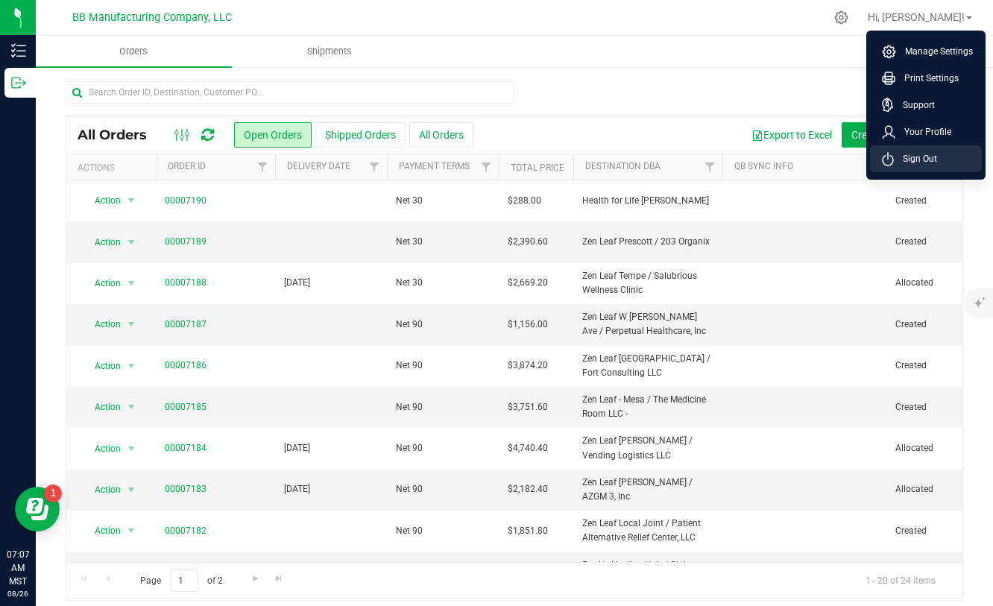
click at [902, 165] on span "Sign Out" at bounding box center [915, 158] width 43 height 15
